Goal: Task Accomplishment & Management: Manage account settings

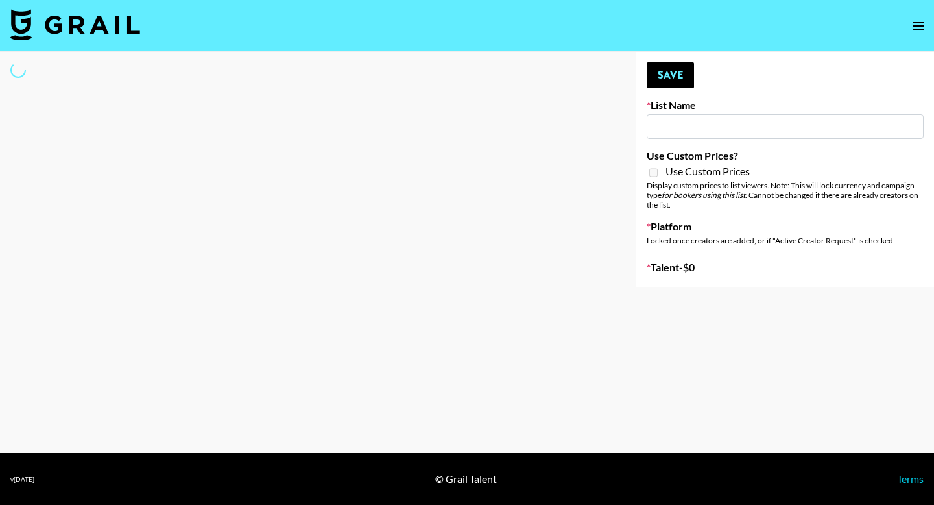
click at [751, 386] on main "Your changes have been saved! Save List Name Use Custom Prices? Use Custom Pric…" at bounding box center [467, 252] width 934 height 401
drag, startPoint x: 772, startPoint y: 84, endPoint x: 655, endPoint y: 159, distance: 138.1
click at [772, 84] on div "Your changes have been saved! Save List Name Use Custom Prices? Use Custom Pric…" at bounding box center [786, 169] width 298 height 235
click at [707, 121] on input at bounding box center [785, 126] width 277 height 25
drag, startPoint x: 670, startPoint y: 164, endPoint x: 671, endPoint y: 206, distance: 42.2
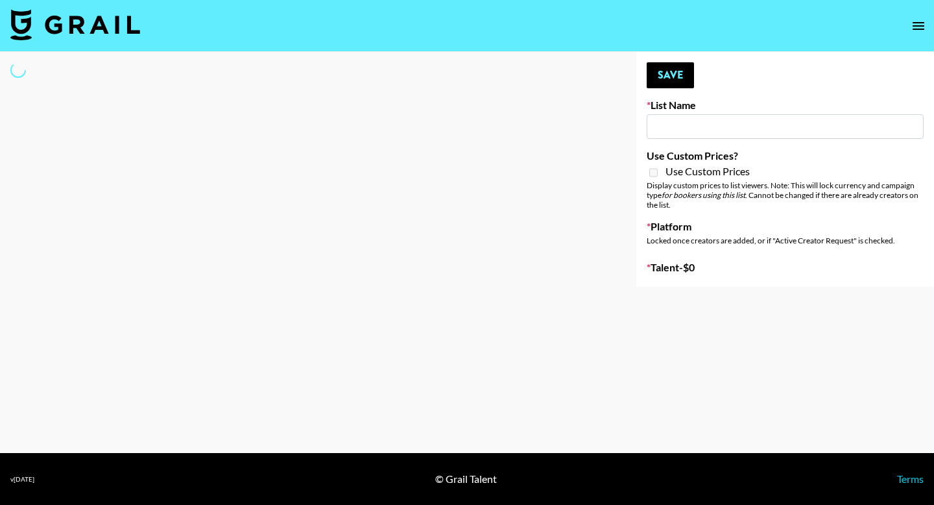
click at [670, 164] on div "Use Custom Prices? Use Custom Prices Display custom prices to list viewers. Not…" at bounding box center [785, 179] width 277 height 60
click at [744, 201] on div "Display custom prices to list viewers. Note: This will lock currency and campai…" at bounding box center [785, 194] width 277 height 29
click at [726, 243] on div "Locked once creators are added, or if "Active Creator Request" is checked." at bounding box center [785, 241] width 277 height 10
type input "Craftd"
checkbox input "true"
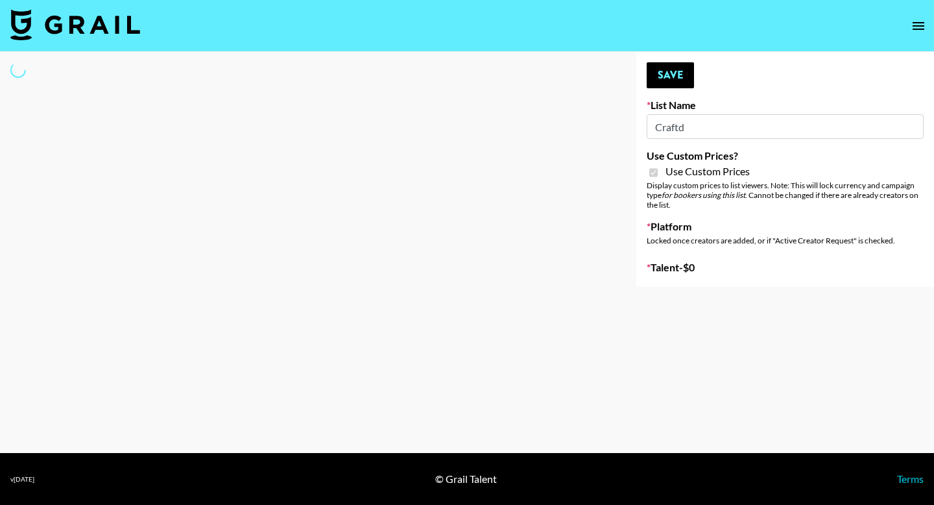
select select "Brand"
